Goal: Find specific page/section: Find specific page/section

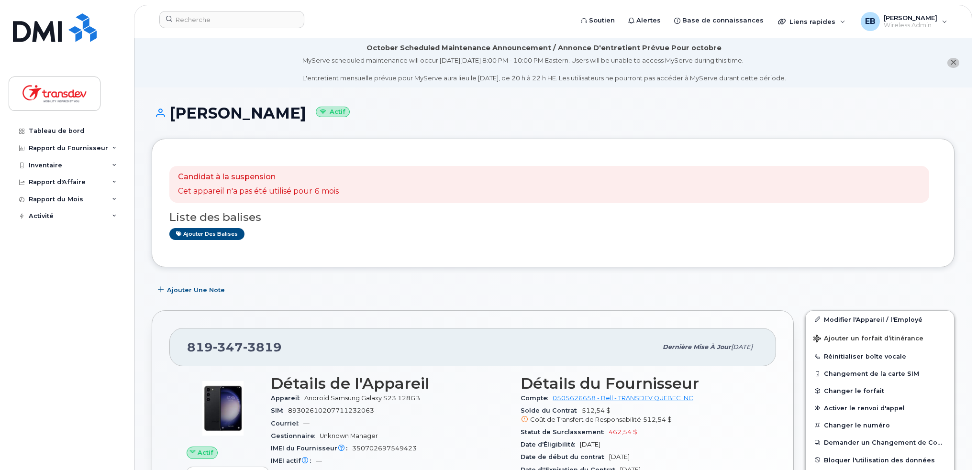
scroll to position [239, 0]
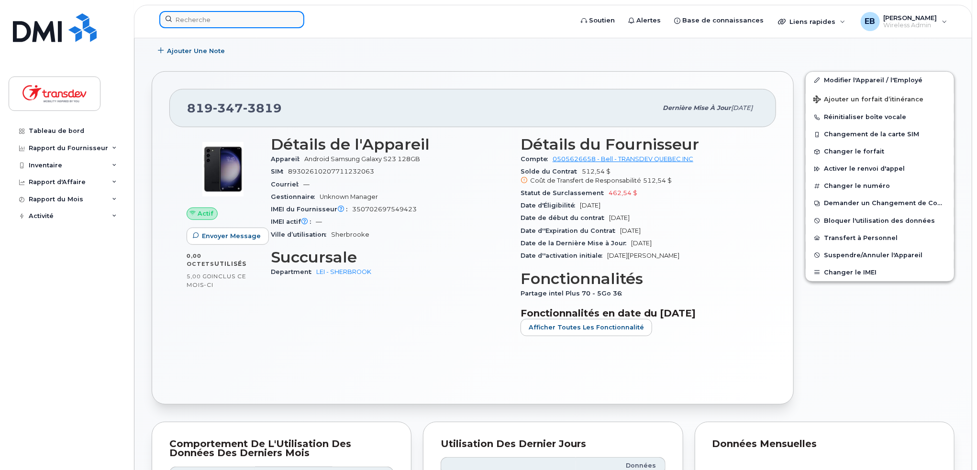
click at [192, 19] on input at bounding box center [231, 19] width 145 height 17
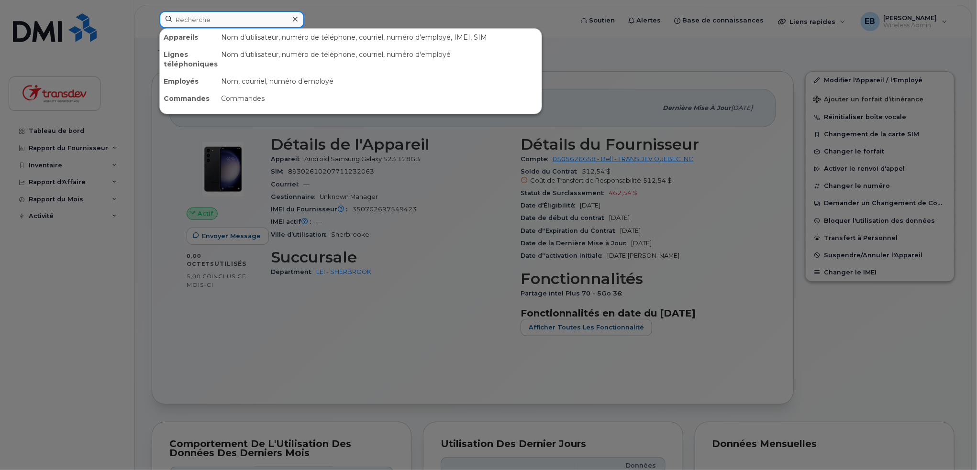
paste input "8192120025"
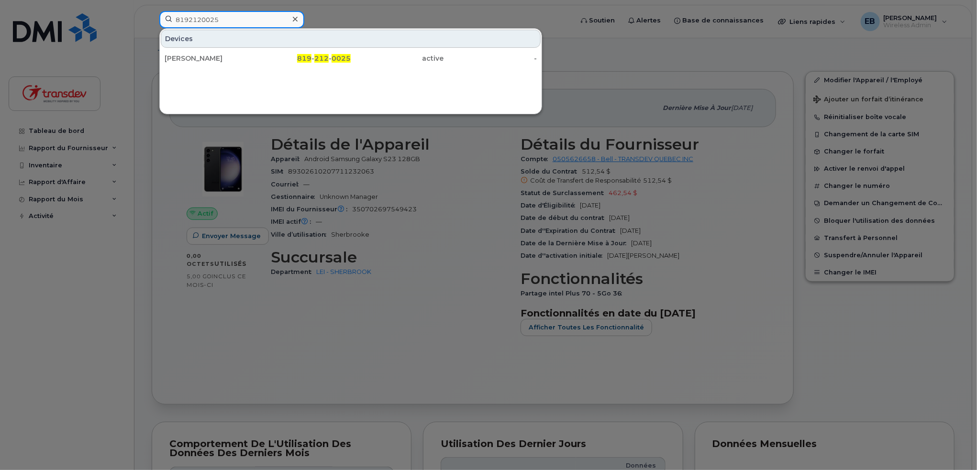
type input "8192120025"
drag, startPoint x: 223, startPoint y: 19, endPoint x: 140, endPoint y: 15, distance: 83.3
click at [152, 15] on div "8192120025 Devices [PERSON_NAME] 819 - 212 - 0025 active -" at bounding box center [363, 21] width 422 height 21
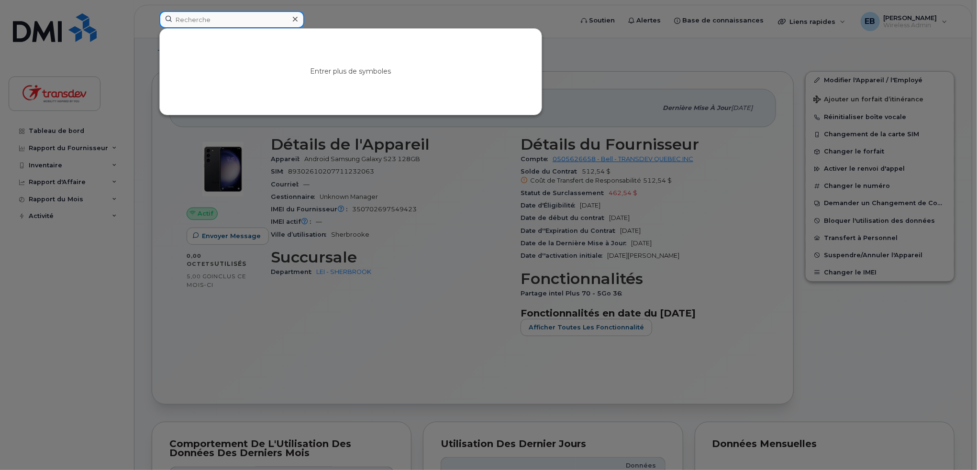
paste input "4504940345"
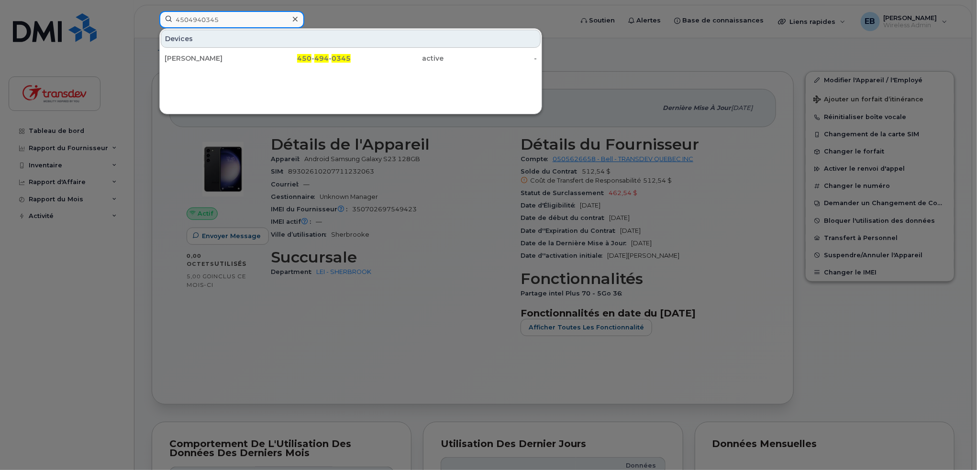
type input "4504940345"
drag, startPoint x: 203, startPoint y: 16, endPoint x: 223, endPoint y: 21, distance: 21.1
click at [203, 16] on input "4504940345" at bounding box center [231, 19] width 145 height 17
drag, startPoint x: 144, startPoint y: 18, endPoint x: 121, endPoint y: 20, distance: 23.0
click at [152, 20] on div "4504940345 Devices [PERSON_NAME] 450 - 494 - 0345 active -" at bounding box center [363, 21] width 422 height 21
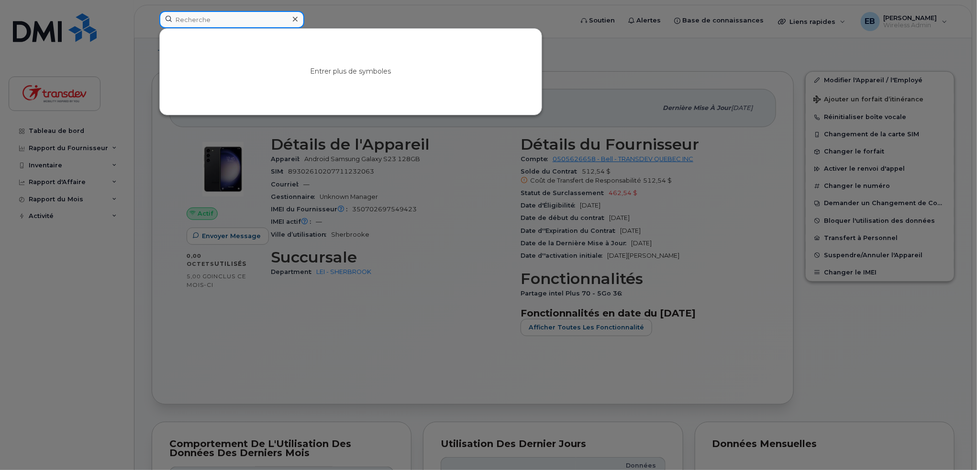
paste input "4505616306"
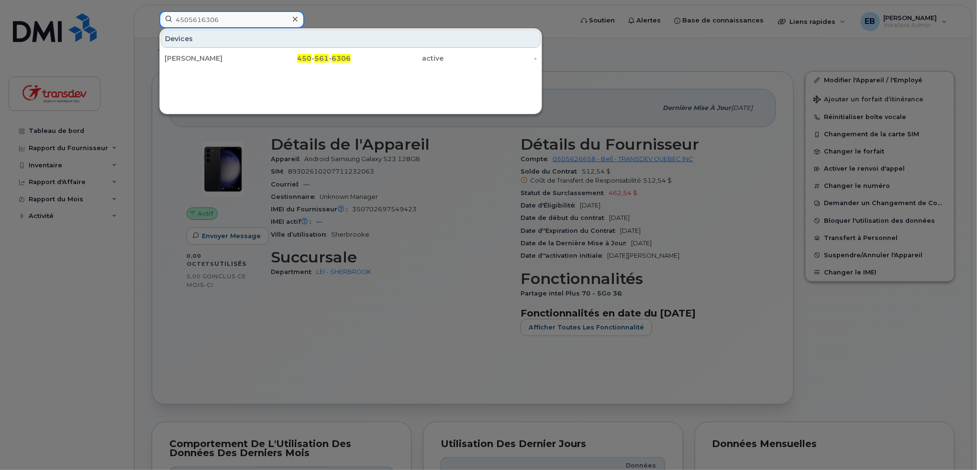
type input "4505616306"
click at [229, 20] on input "4505616306" at bounding box center [231, 19] width 145 height 17
drag, startPoint x: 153, startPoint y: 18, endPoint x: 127, endPoint y: 19, distance: 25.8
click at [152, 18] on div "4505616306 Devices [PERSON_NAME] 450 - 561 - 6306 active -" at bounding box center [363, 21] width 422 height 21
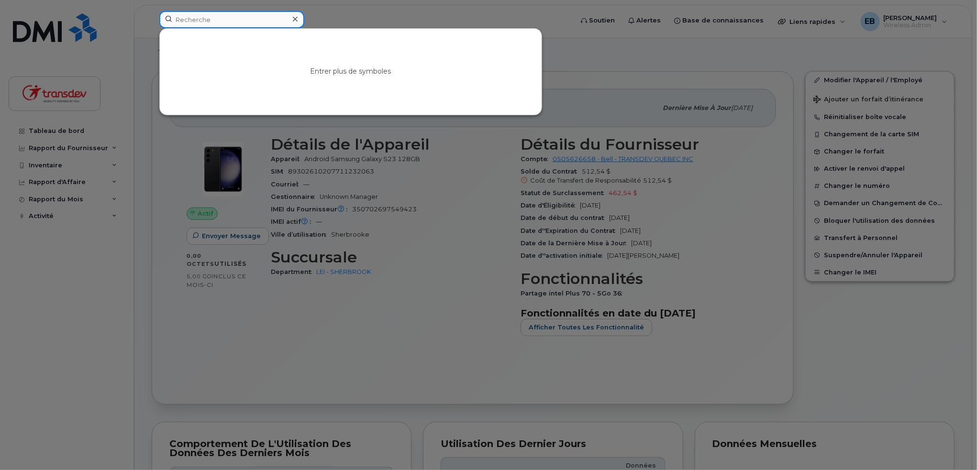
paste input "4383420320"
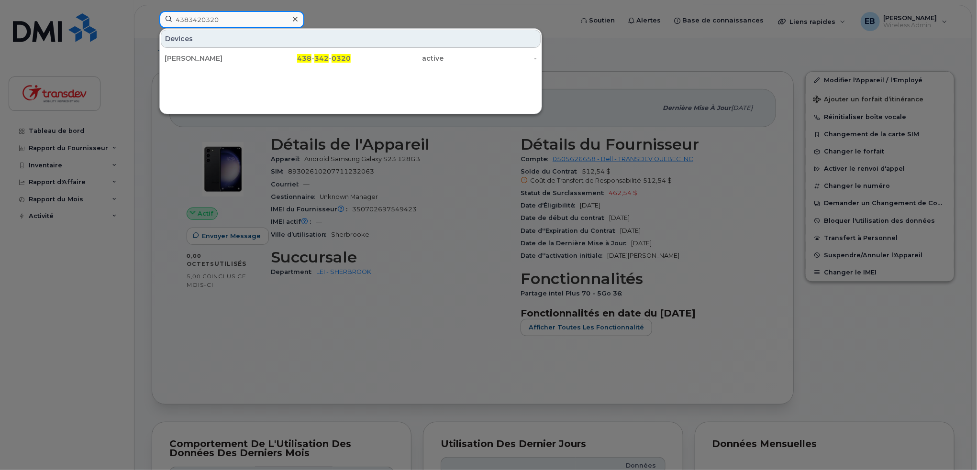
type input "4383420320"
drag, startPoint x: 222, startPoint y: 26, endPoint x: 227, endPoint y: 22, distance: 7.1
click at [222, 26] on input "4383420320" at bounding box center [231, 19] width 145 height 17
drag, startPoint x: 228, startPoint y: 20, endPoint x: 162, endPoint y: 15, distance: 66.2
click at [169, 18] on input "4383420320" at bounding box center [231, 19] width 145 height 17
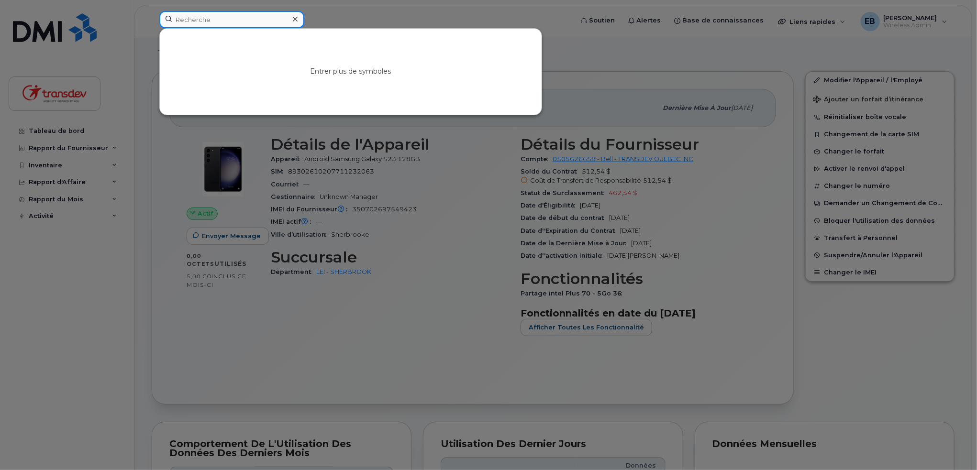
paste input "8195602013"
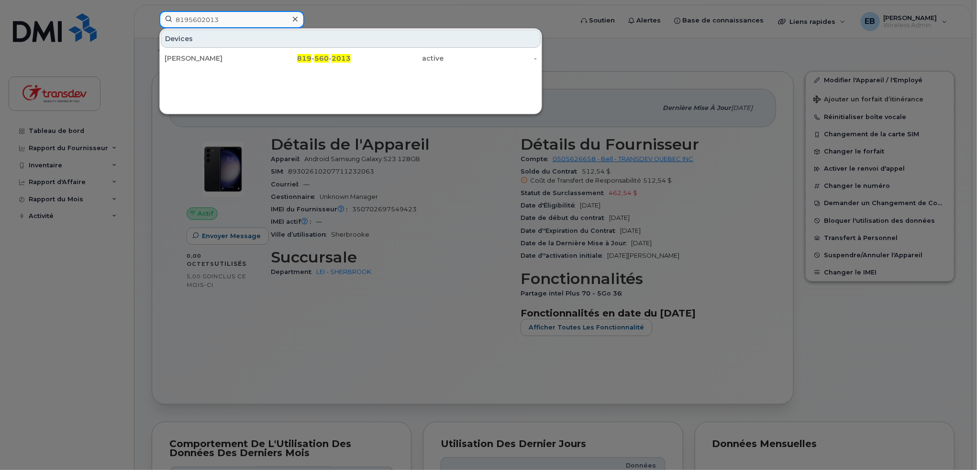
type input "8195602013"
click at [250, 17] on input "8195602013" at bounding box center [231, 19] width 145 height 17
drag, startPoint x: 231, startPoint y: 12, endPoint x: 134, endPoint y: 6, distance: 96.9
click at [152, 11] on div "8195602013 Devices [PERSON_NAME] 819 - 560 - 2013 active -" at bounding box center [363, 21] width 422 height 21
paste input "8193473819"
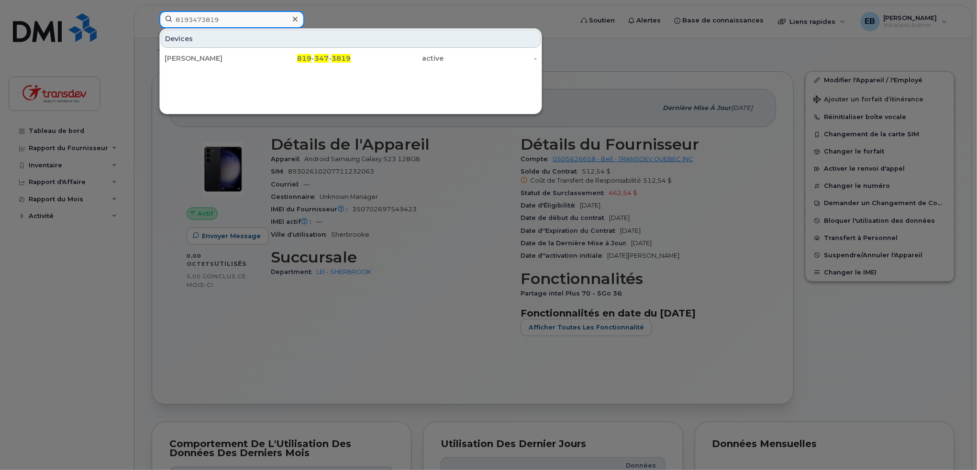
type input "8193473819"
click at [229, 16] on input "8193473819" at bounding box center [231, 19] width 145 height 17
drag, startPoint x: 154, startPoint y: 15, endPoint x: 124, endPoint y: 18, distance: 29.4
click at [152, 18] on div "8193473819 Devices [PERSON_NAME] 819 - 347 - 3819 active -" at bounding box center [363, 21] width 422 height 21
paste input "5144159741"
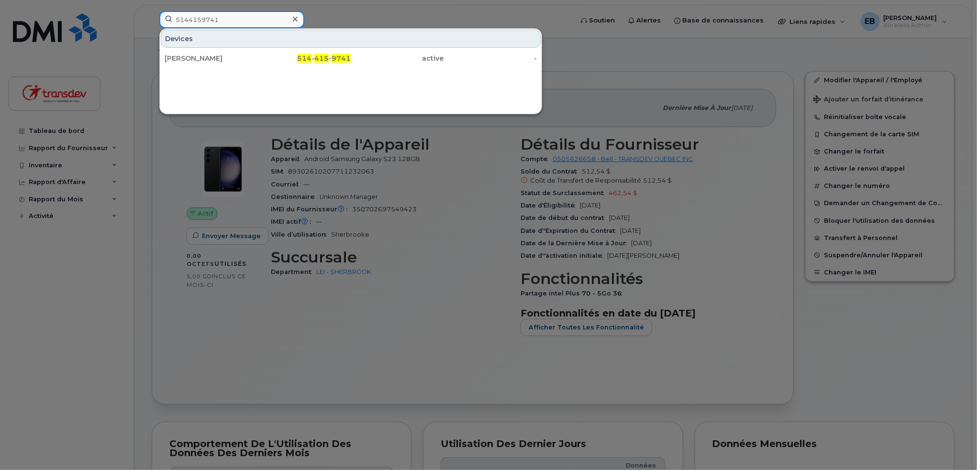
type input "5144159741"
drag, startPoint x: 218, startPoint y: 23, endPoint x: 229, endPoint y: 20, distance: 11.4
click at [222, 22] on input "5144159741" at bounding box center [231, 19] width 145 height 17
drag, startPoint x: 234, startPoint y: 17, endPoint x: 137, endPoint y: 29, distance: 97.9
click at [152, 29] on div "5144159741 Devices [PERSON_NAME] 514 - 415 - 9741 active -" at bounding box center [363, 21] width 422 height 21
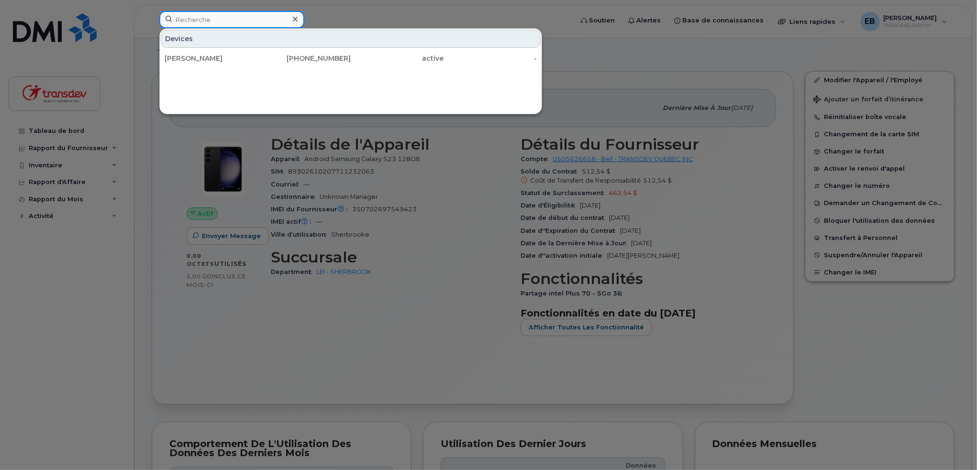
paste input "4384537366"
type input "4384537366"
click at [242, 15] on input "4384537366" at bounding box center [231, 19] width 145 height 17
click at [152, 19] on div "4384537366 Devices Numero Libre (avec Ptt) 438 - 453 - 7366 active -" at bounding box center [363, 21] width 422 height 21
paste input "8194345519"
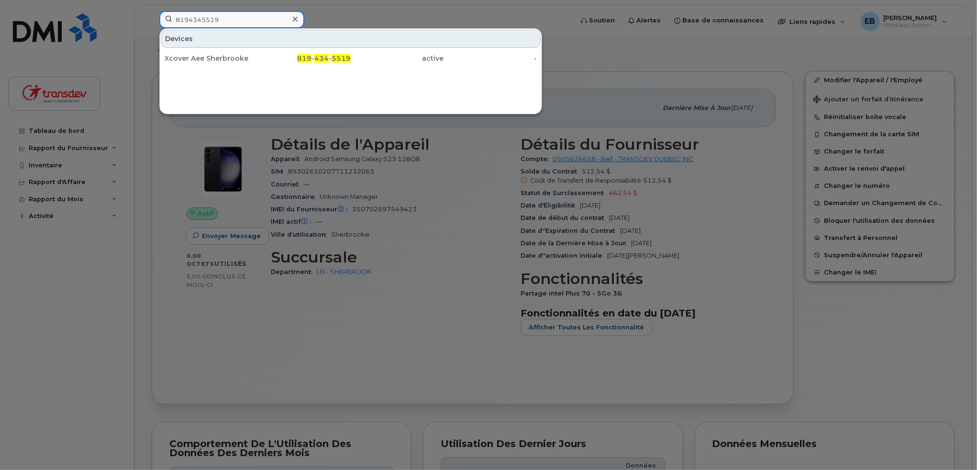
type input "8194345519"
click at [118, 123] on div at bounding box center [488, 235] width 977 height 470
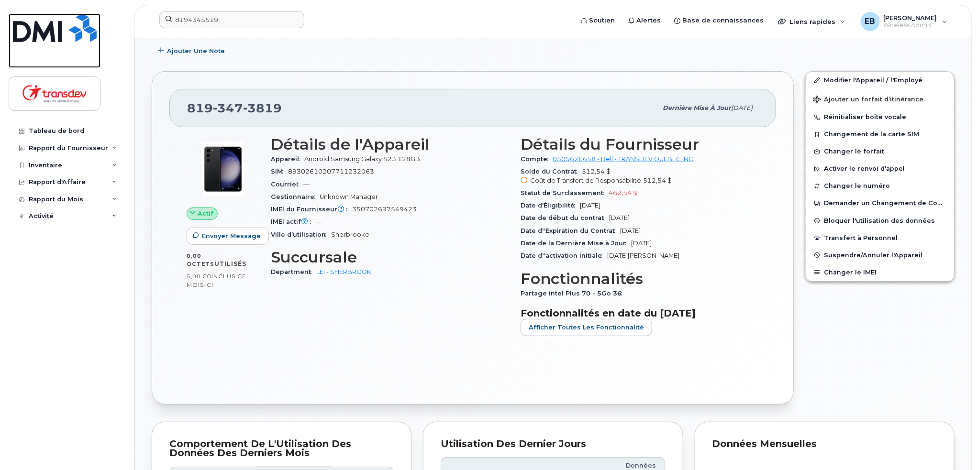
click at [44, 25] on img at bounding box center [55, 27] width 84 height 29
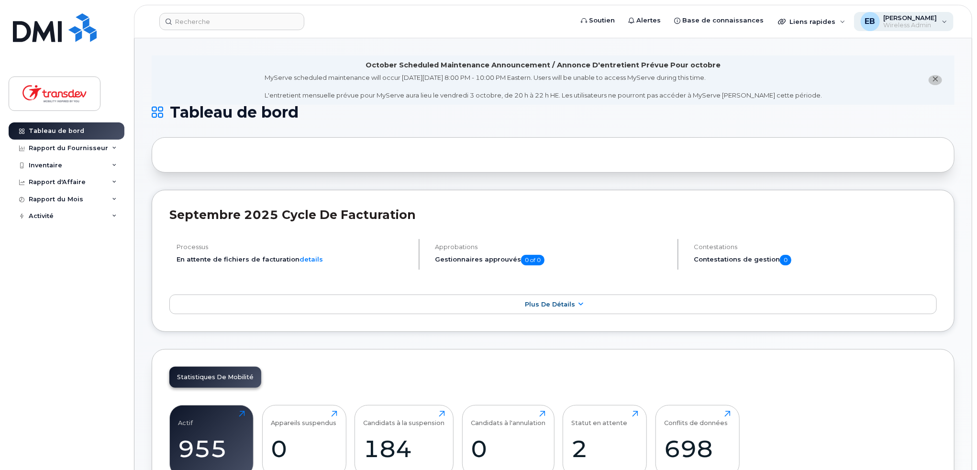
click at [909, 19] on span "[PERSON_NAME]" at bounding box center [911, 18] width 54 height 8
click at [864, 100] on div "Se déconnecter" at bounding box center [884, 99] width 138 height 18
